Goal: Task Accomplishment & Management: Use online tool/utility

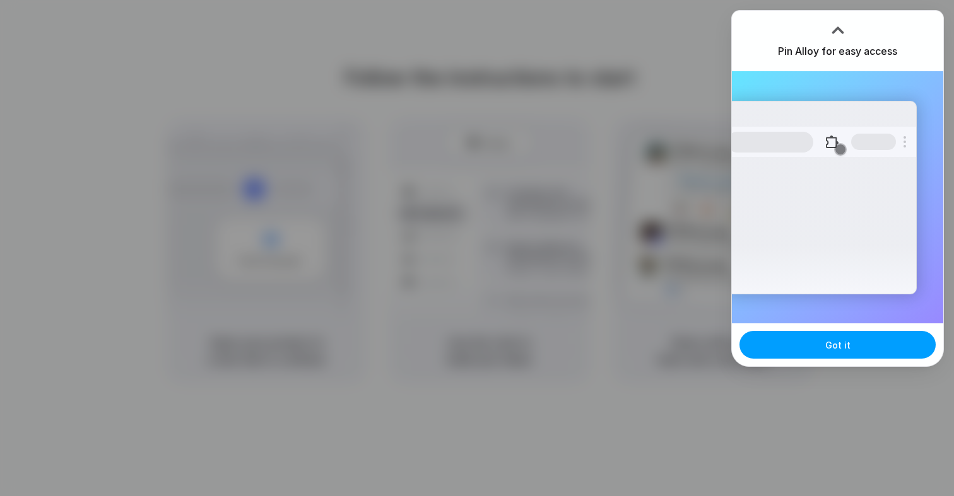
click at [870, 339] on button "Got it" at bounding box center [837, 345] width 196 height 28
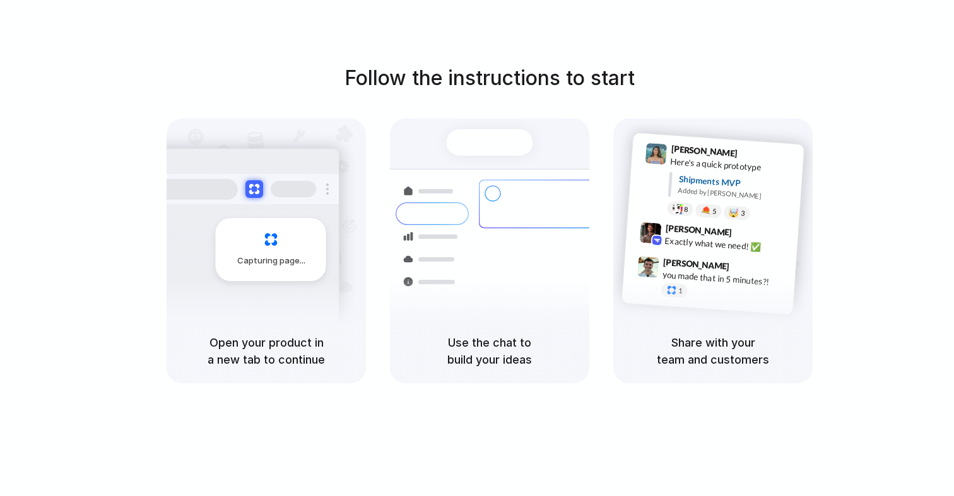
click at [290, 333] on div "Open your product in a new tab to continue" at bounding box center [266, 351] width 199 height 64
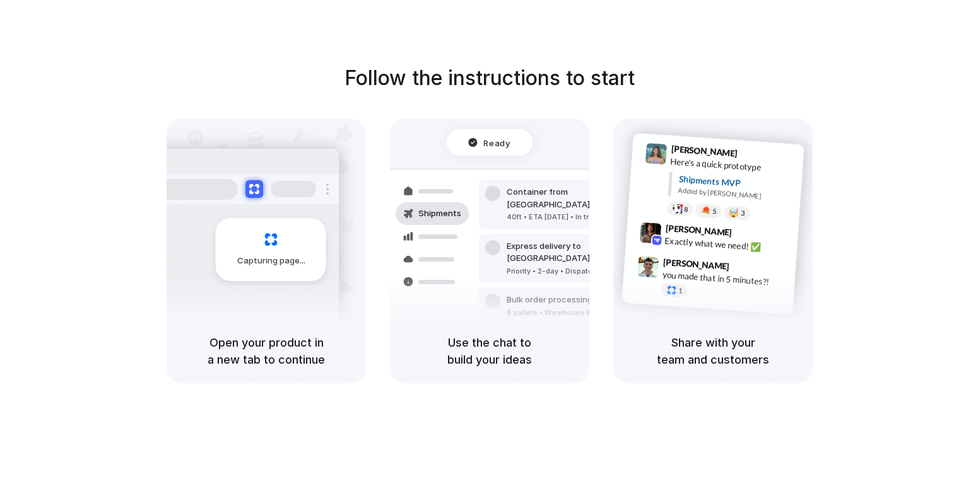
click at [477, 249] on div at bounding box center [477, 249] width 0 height 0
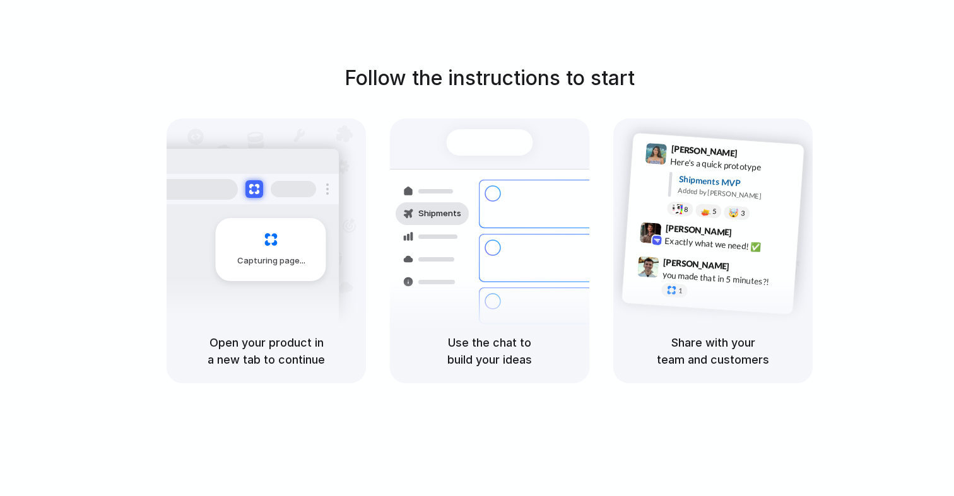
click at [477, 249] on div at bounding box center [477, 249] width 0 height 0
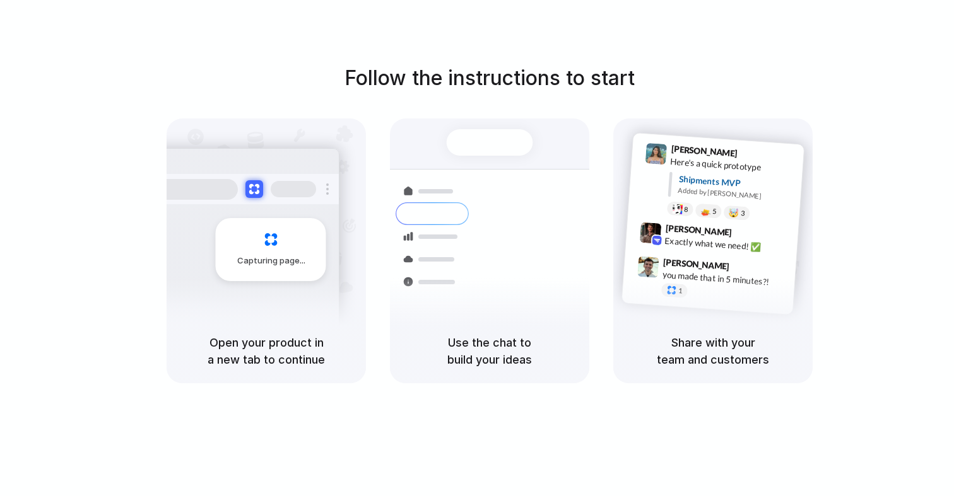
click at [526, 247] on div "Express delivery to [GEOGRAPHIC_DATA]" at bounding box center [575, 259] width 136 height 25
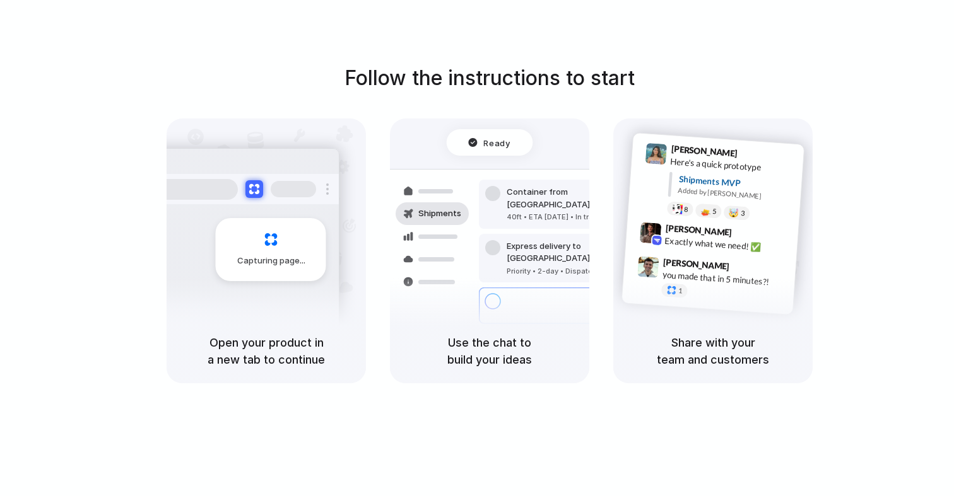
click at [859, 97] on div "Follow the instructions to start Capturing page Open your product in a new tab …" at bounding box center [490, 223] width 954 height 320
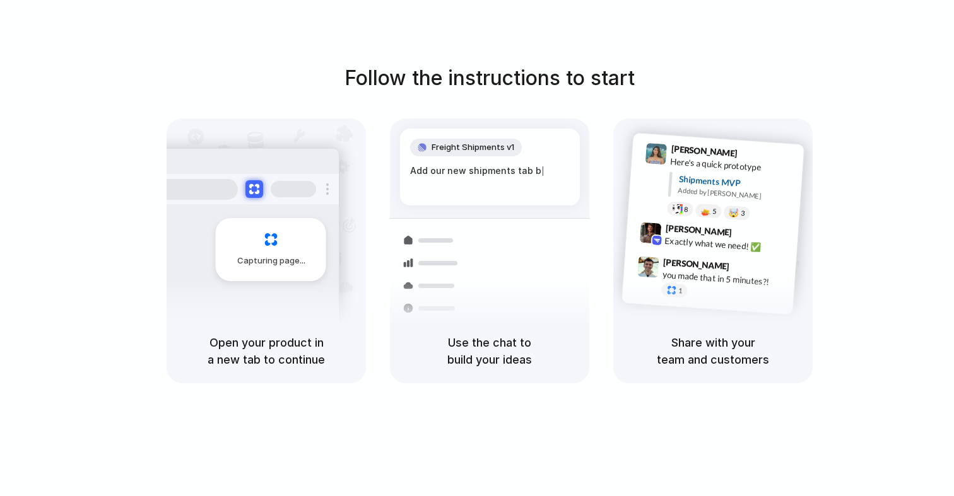
click at [867, 47] on div "Follow the instructions to start Capturing page Open your product in a new tab …" at bounding box center [489, 261] width 979 height 522
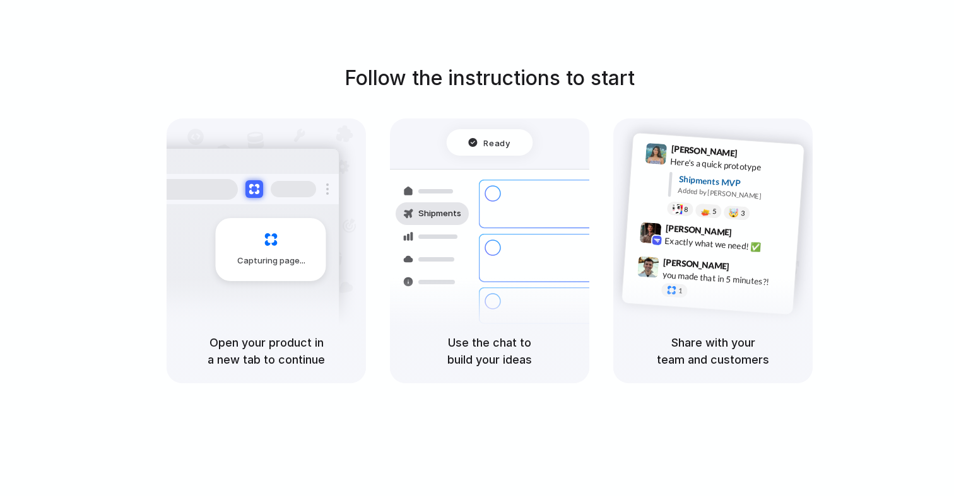
click at [477, 249] on div at bounding box center [477, 249] width 0 height 0
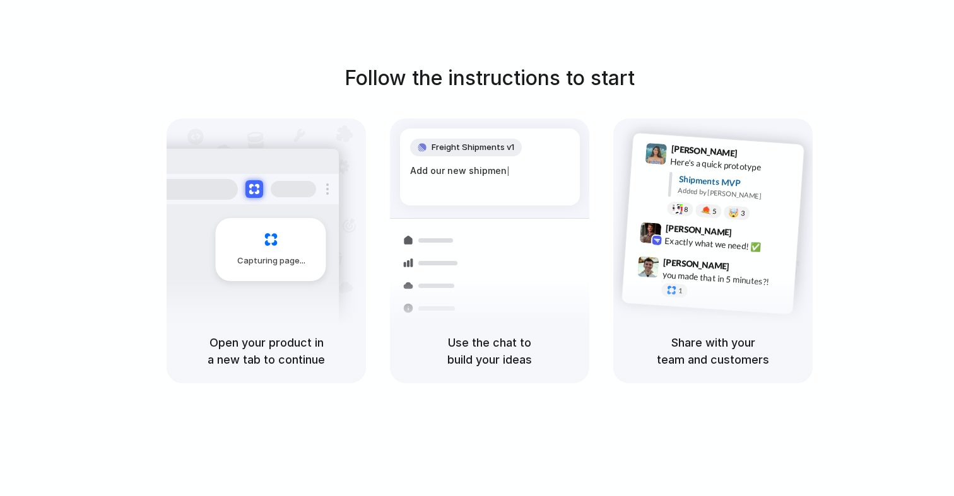
click at [477, 249] on div at bounding box center [477, 249] width 0 height 0
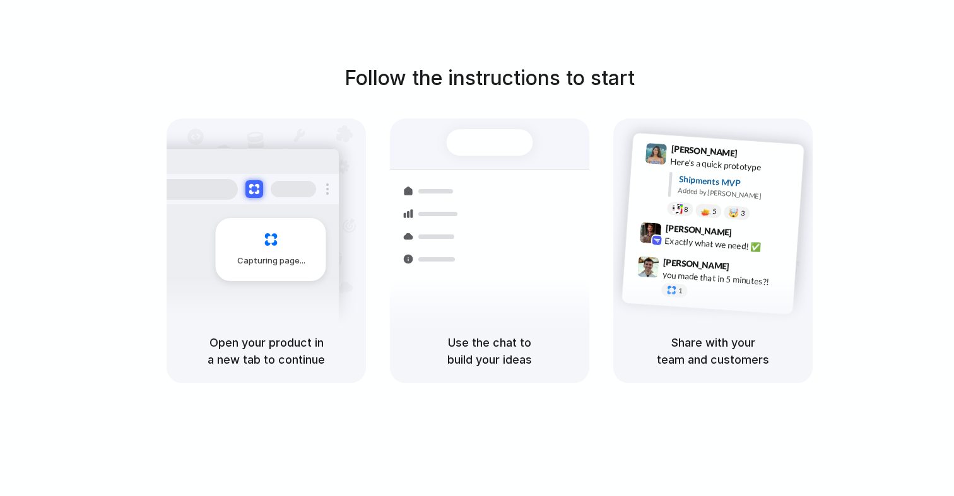
click at [477, 249] on div at bounding box center [477, 249] width 0 height 0
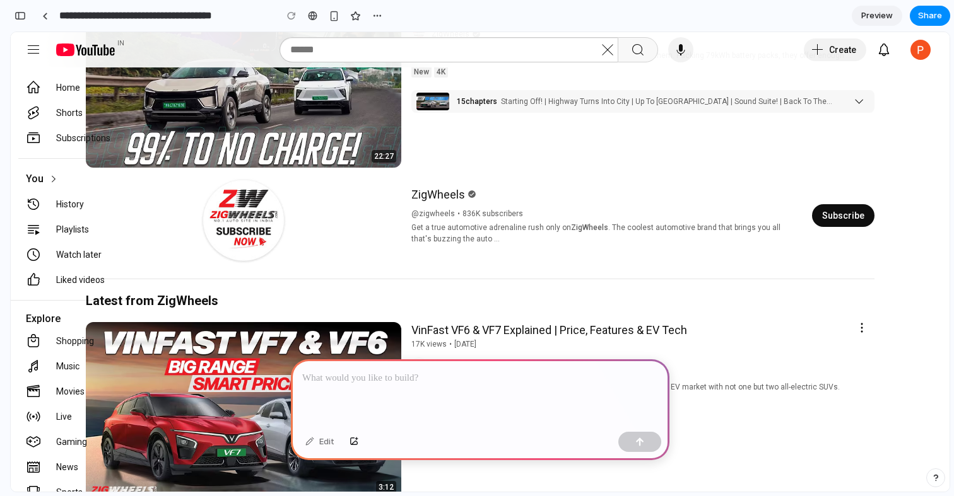
scroll to position [770, 0]
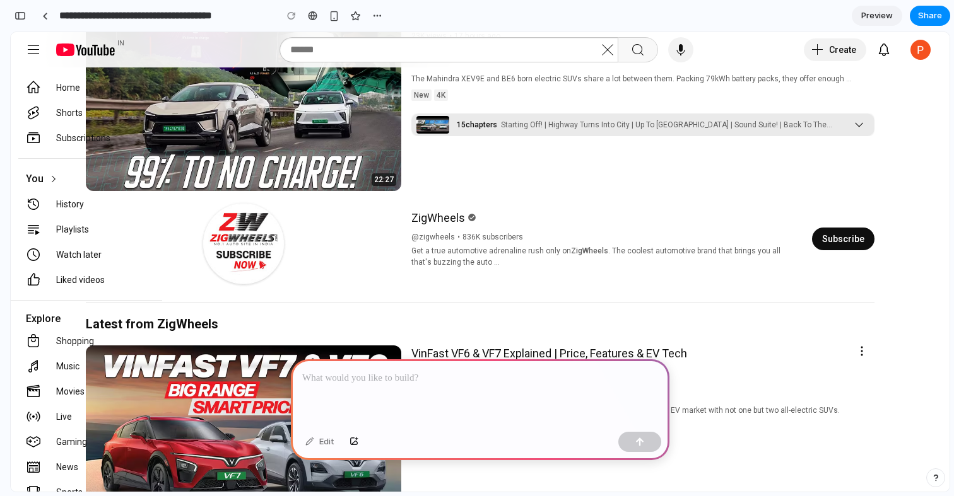
click at [505, 125] on yt-formatted-string "Starting Off! | Highway Turns Into City | Up To Lavasa | Sound Suite! | Back To…" at bounding box center [667, 141] width 332 height 43
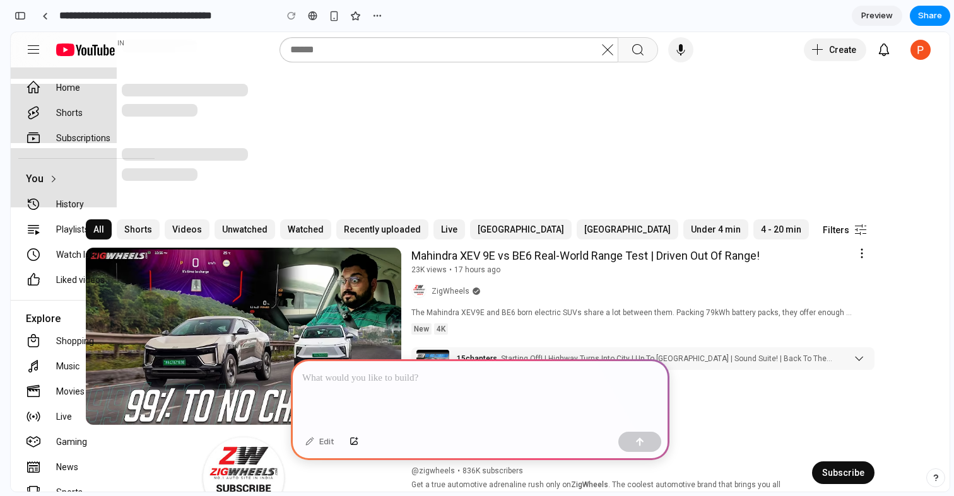
scroll to position [494, 0]
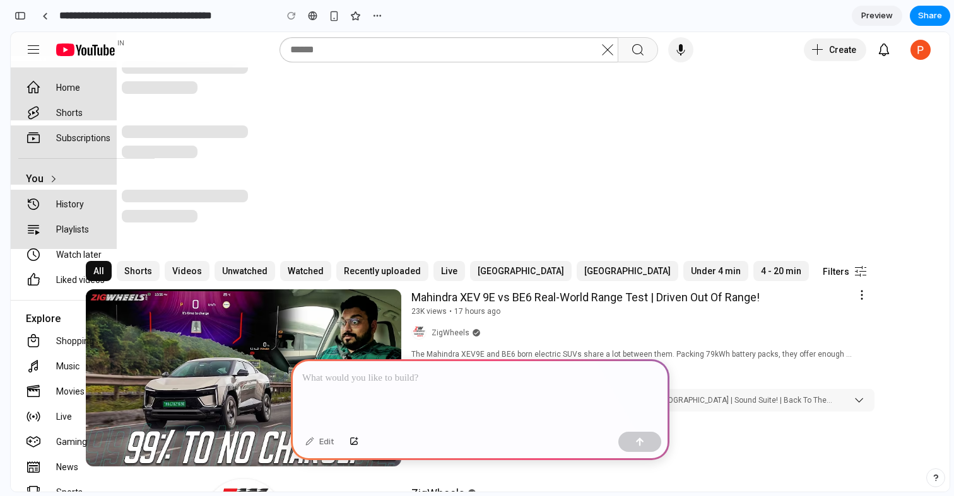
click at [577, 273] on div at bounding box center [628, 271] width 102 height 20
click at [76, 114] on yt-formatted-string "Shorts" at bounding box center [97, 113] width 83 height 13
click at [406, 143] on div at bounding box center [536, 155] width 828 height 59
click at [606, 53] on div "Clear search query" at bounding box center [607, 49] width 25 height 25
click at [493, 54] on input "text" at bounding box center [445, 49] width 310 height 15
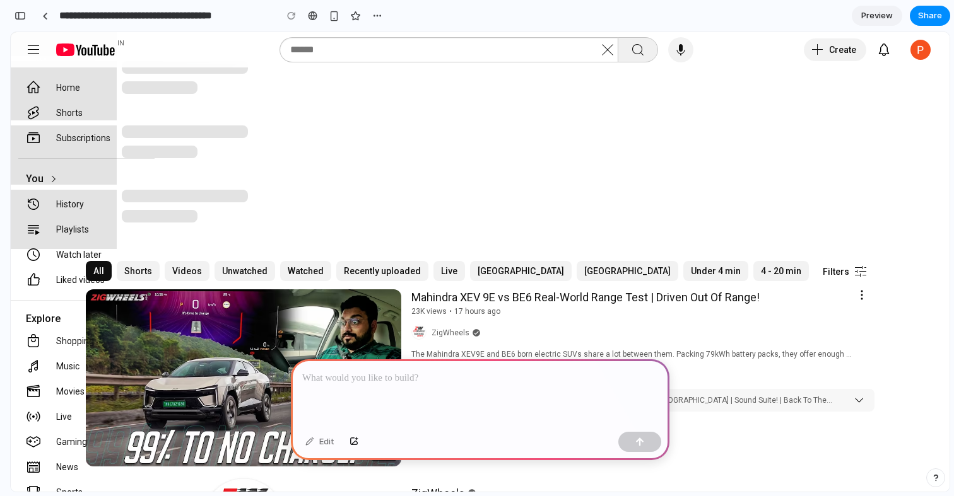
click at [643, 54] on div "Search" at bounding box center [637, 49] width 15 height 15
click at [671, 179] on div at bounding box center [536, 155] width 828 height 59
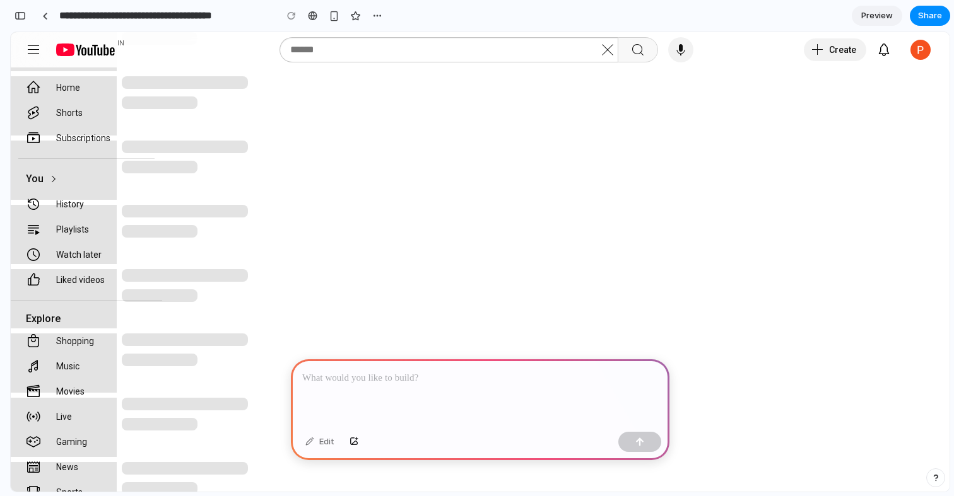
scroll to position [0, 0]
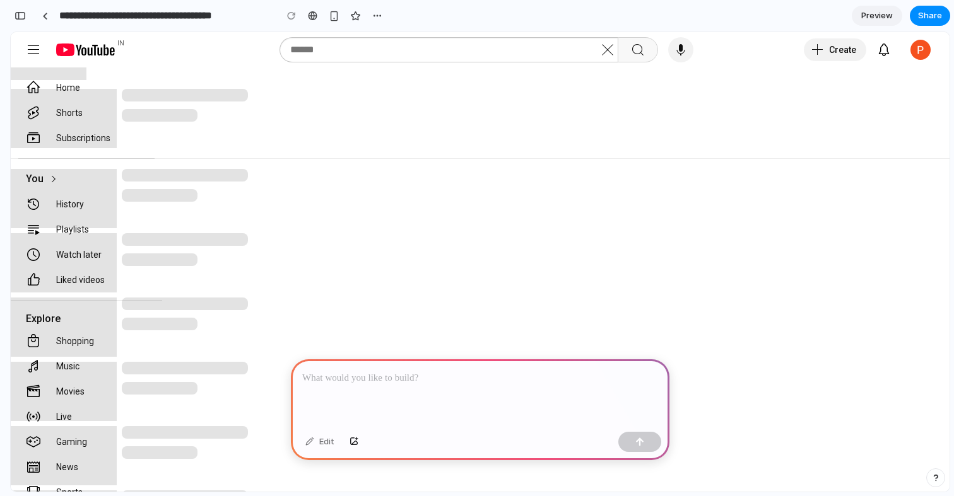
click at [563, 386] on div at bounding box center [480, 394] width 379 height 68
click at [341, 26] on div "**********" at bounding box center [210, 15] width 351 height 23
click at [336, 19] on div "button" at bounding box center [334, 16] width 11 height 11
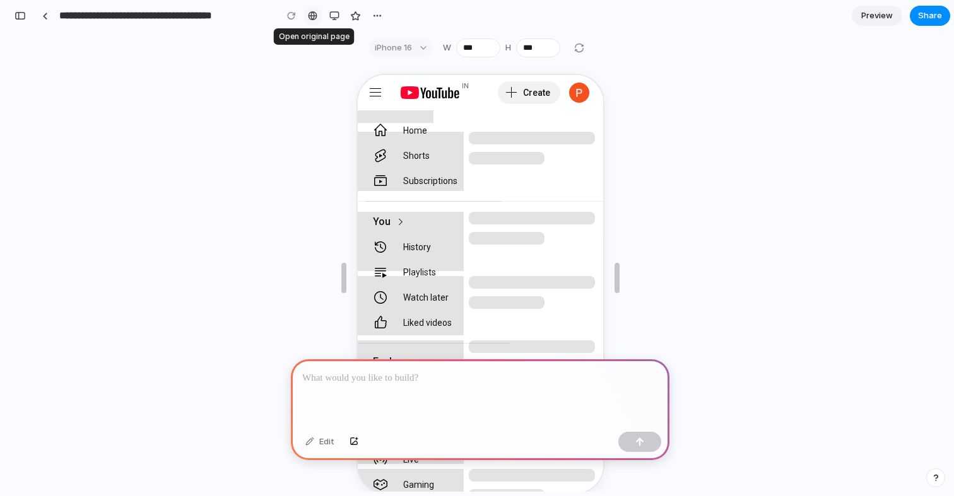
click at [313, 16] on div at bounding box center [312, 16] width 9 height 10
click at [334, 18] on div "button" at bounding box center [334, 16] width 10 height 10
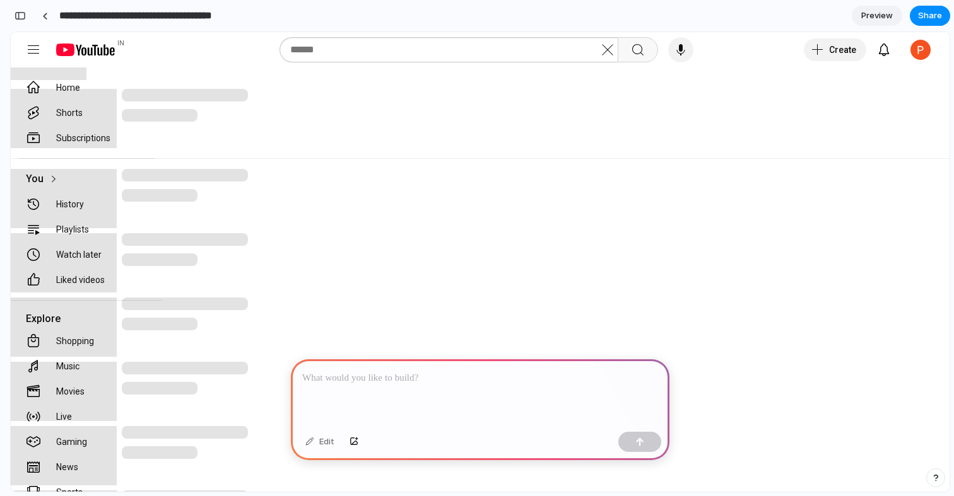
click at [96, 19] on input "**********" at bounding box center [164, 15] width 215 height 23
click at [23, 15] on div "button" at bounding box center [20, 15] width 11 height 9
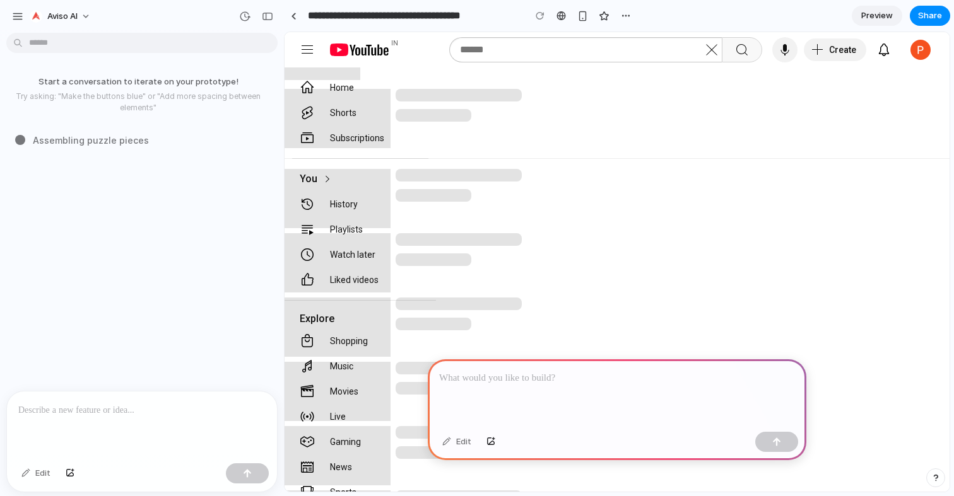
click at [113, 419] on div at bounding box center [142, 425] width 270 height 67
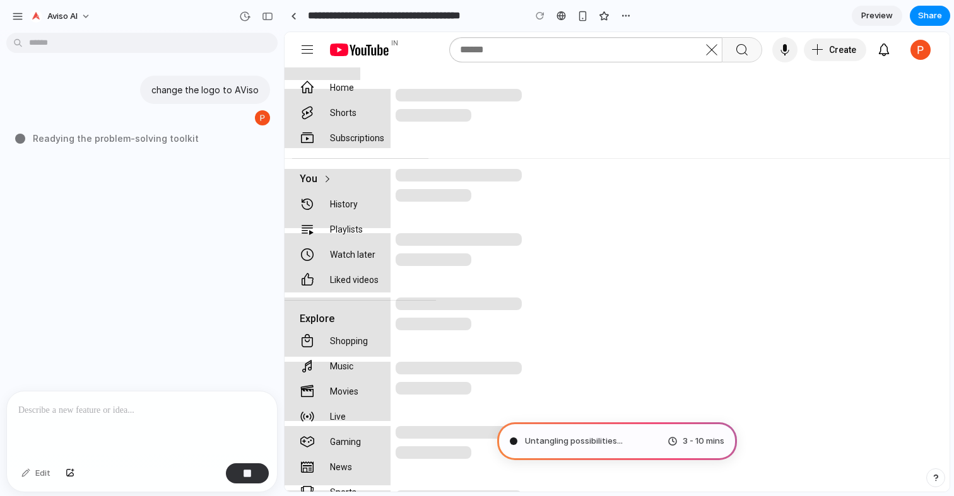
click at [248, 485] on div "Edit" at bounding box center [142, 475] width 270 height 33
click at [249, 476] on div "button" at bounding box center [247, 473] width 9 height 9
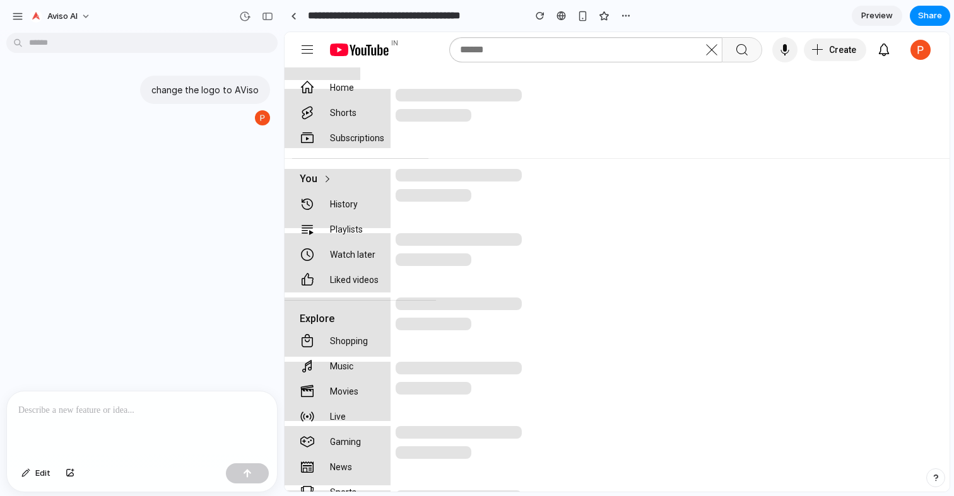
click at [187, 430] on div at bounding box center [142, 425] width 270 height 67
type input "**********"
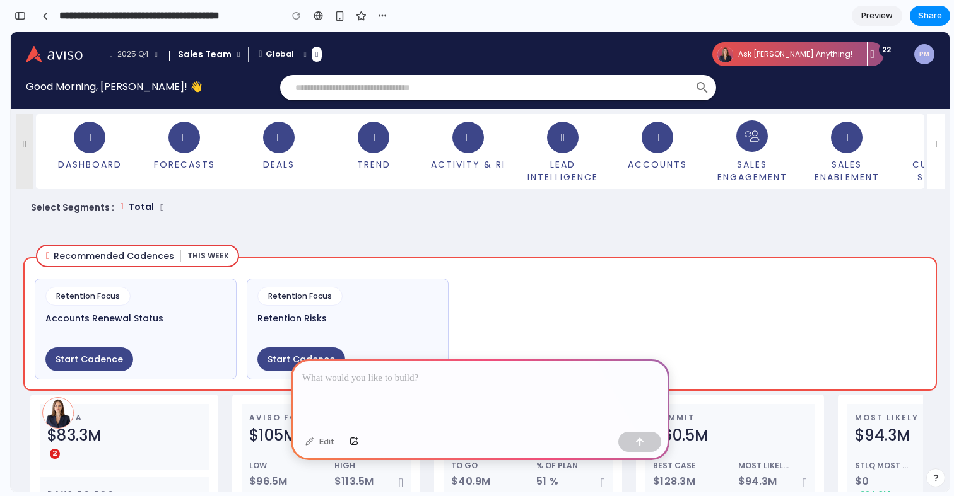
scroll to position [445, 0]
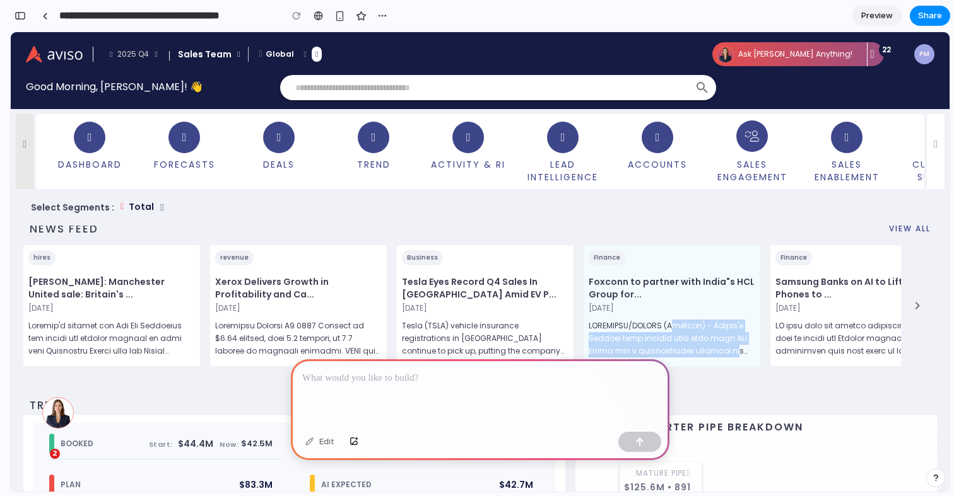
drag, startPoint x: 637, startPoint y: 324, endPoint x: 701, endPoint y: 355, distance: 71.7
click at [701, 355] on p at bounding box center [672, 339] width 167 height 38
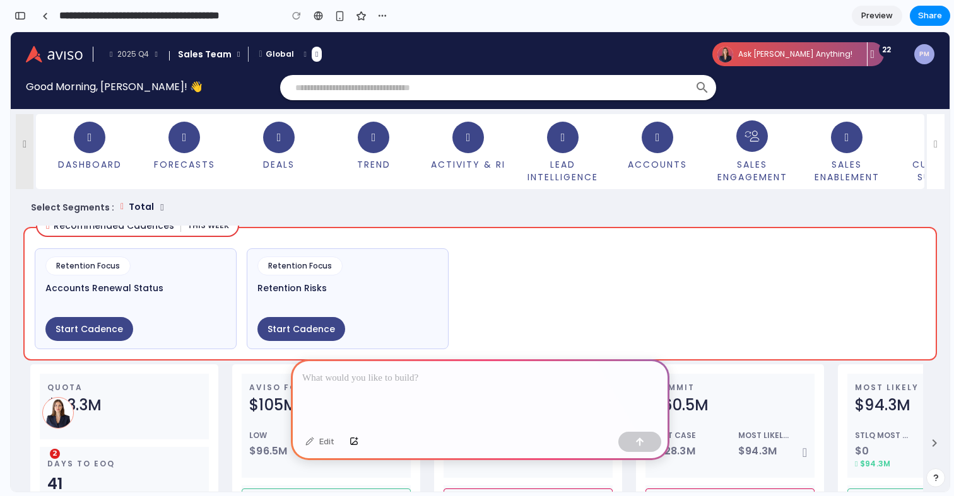
scroll to position [0, 0]
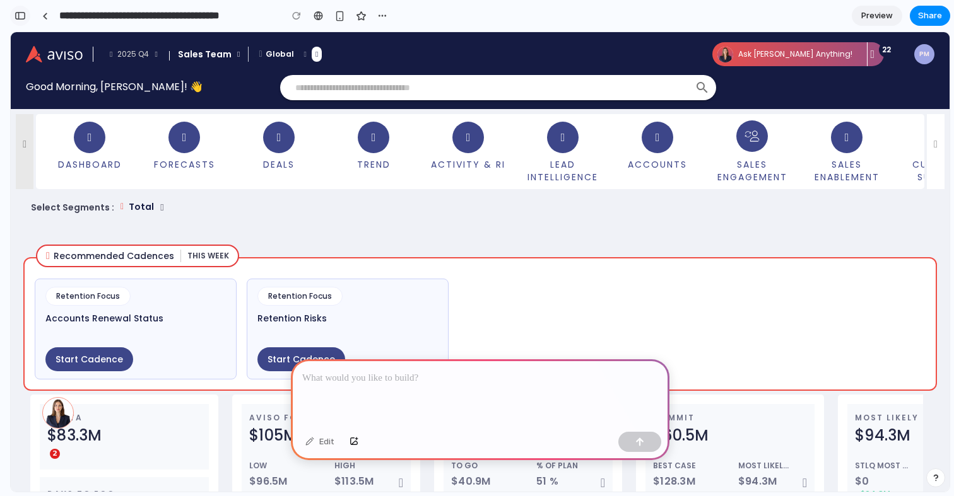
click at [20, 20] on div "button" at bounding box center [20, 15] width 11 height 9
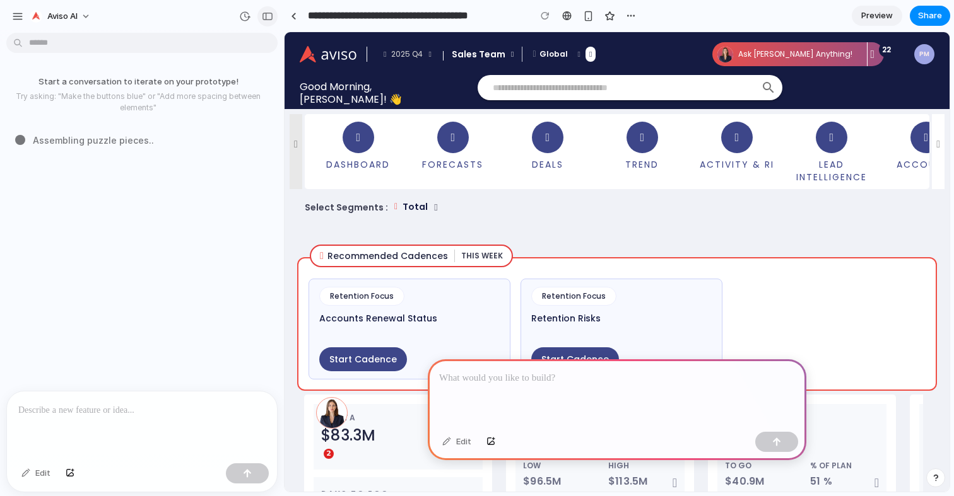
click at [271, 13] on div "button" at bounding box center [267, 16] width 11 height 9
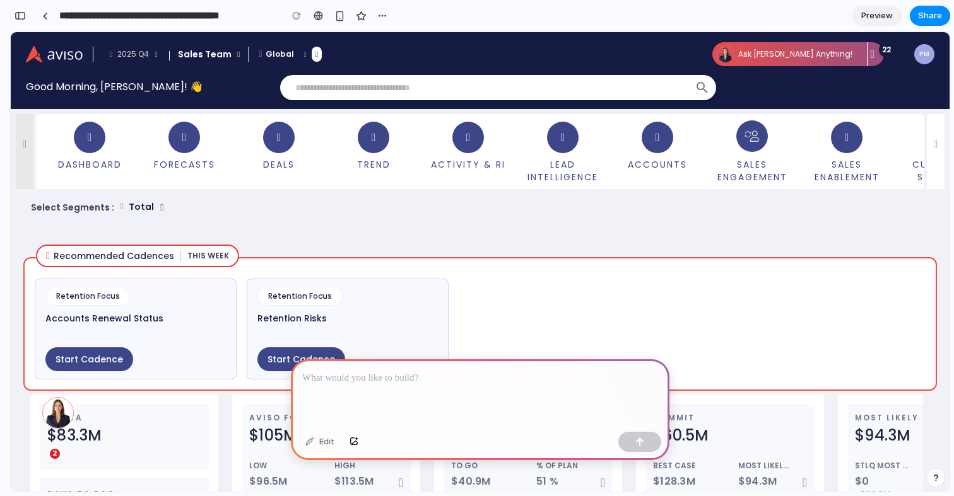
click at [380, 90] on input "text" at bounding box center [493, 87] width 397 height 13
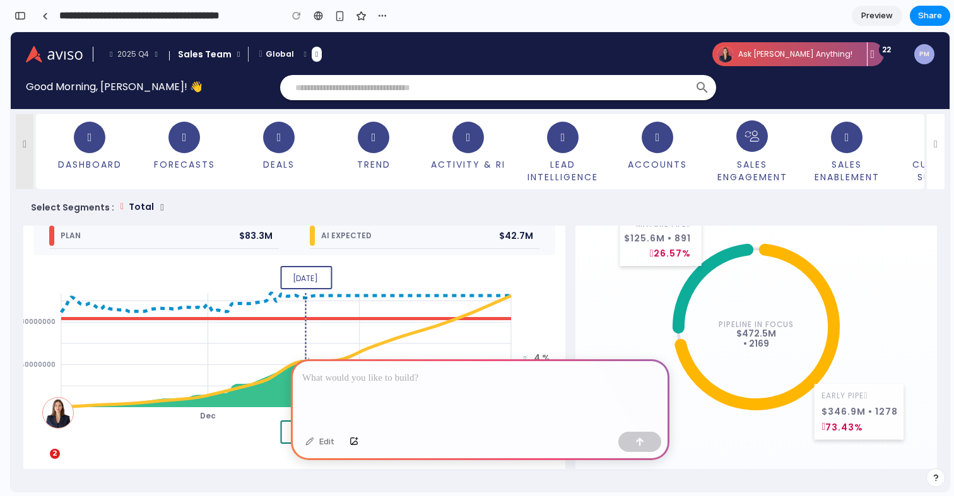
scroll to position [707, 0]
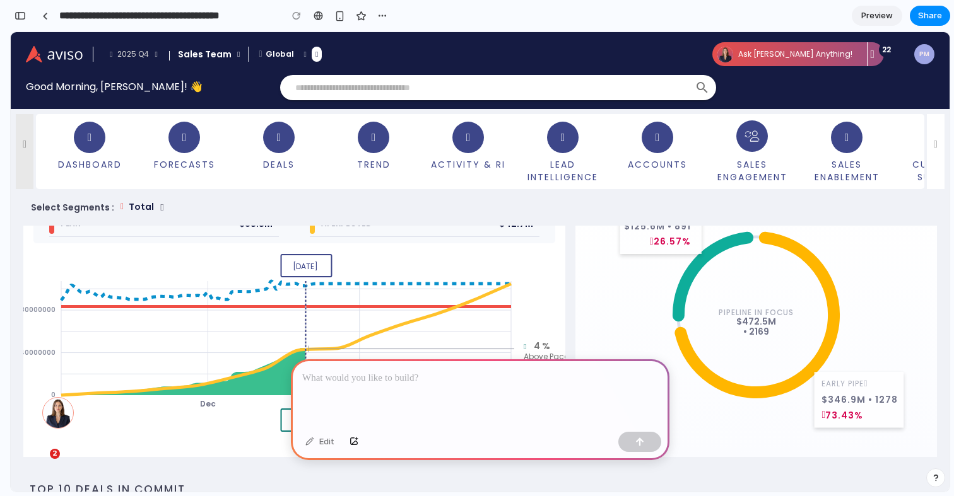
click at [681, 285] on icon at bounding box center [712, 277] width 81 height 90
click at [699, 362] on icon at bounding box center [756, 315] width 165 height 167
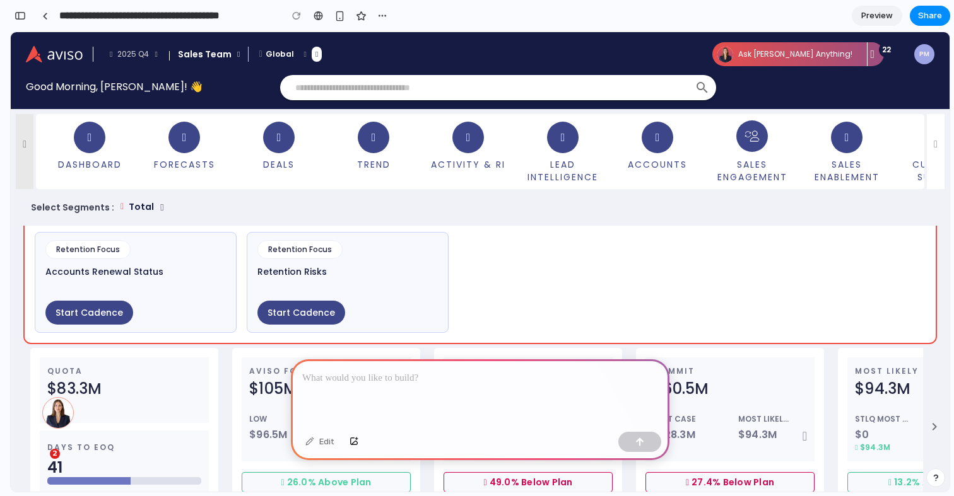
scroll to position [0, 0]
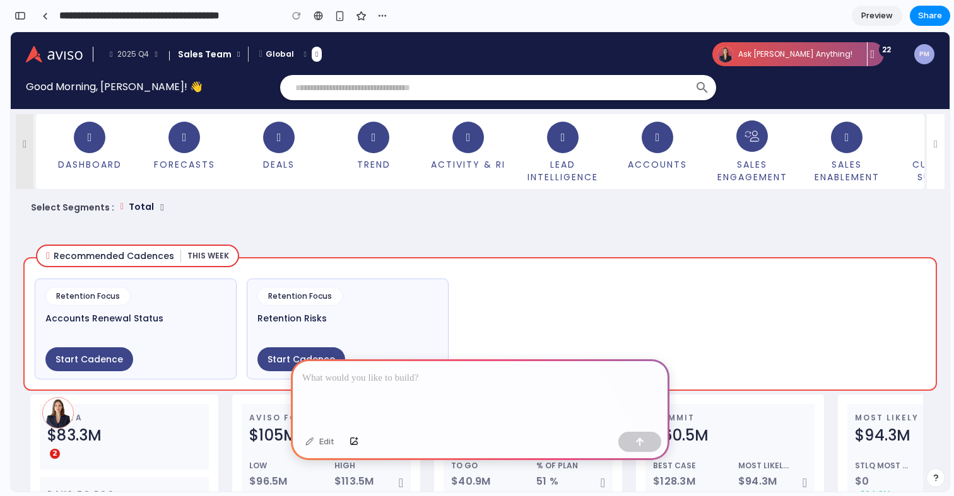
click at [513, 237] on section "Recommended Cadences THIS WEEK Retention Focus Accounts Renewal Status Start Ca…" at bounding box center [479, 311] width 913 height 159
